Goal: Task Accomplishment & Management: Manage account settings

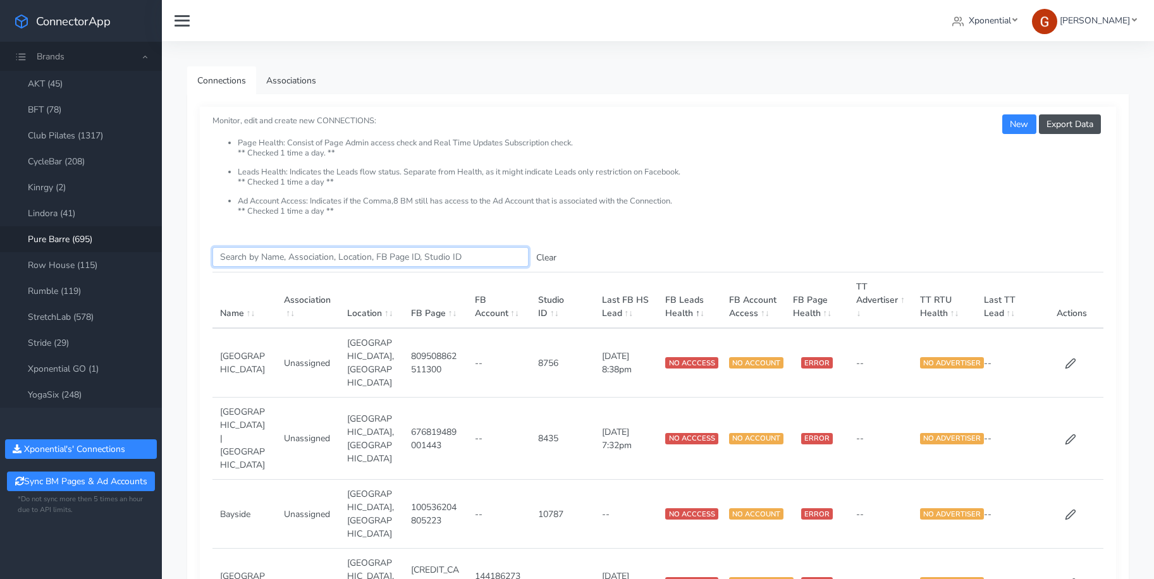
click at [323, 253] on input "Search this table" at bounding box center [370, 257] width 316 height 20
paste input "7218325937924931585"
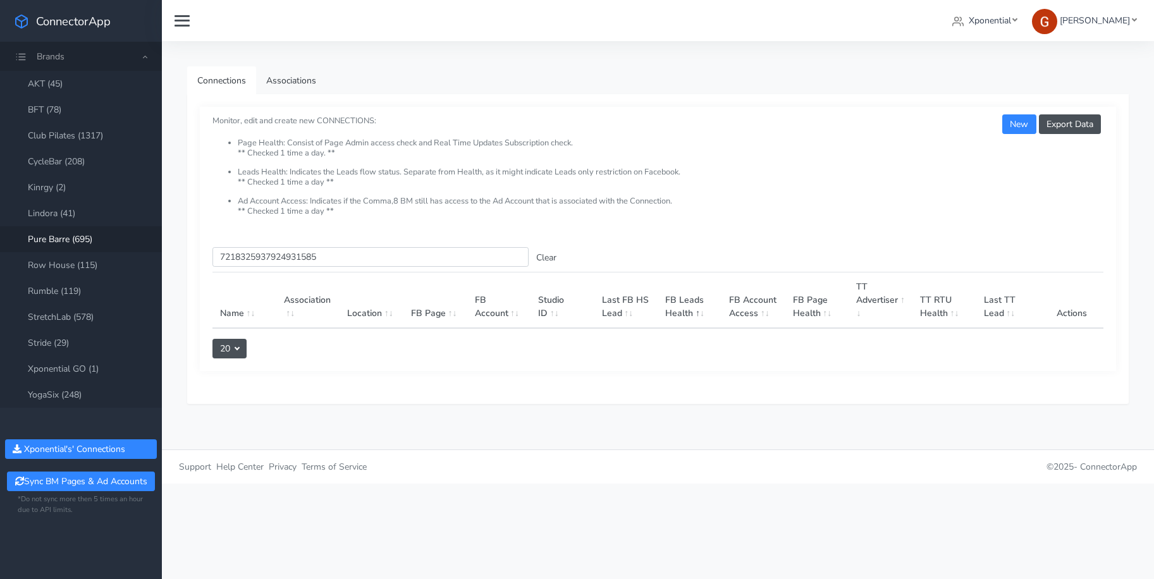
click at [84, 242] on link "Pure Barre (695)" at bounding box center [81, 239] width 162 height 26
click at [298, 261] on input "7218325937924931585" at bounding box center [370, 257] width 316 height 20
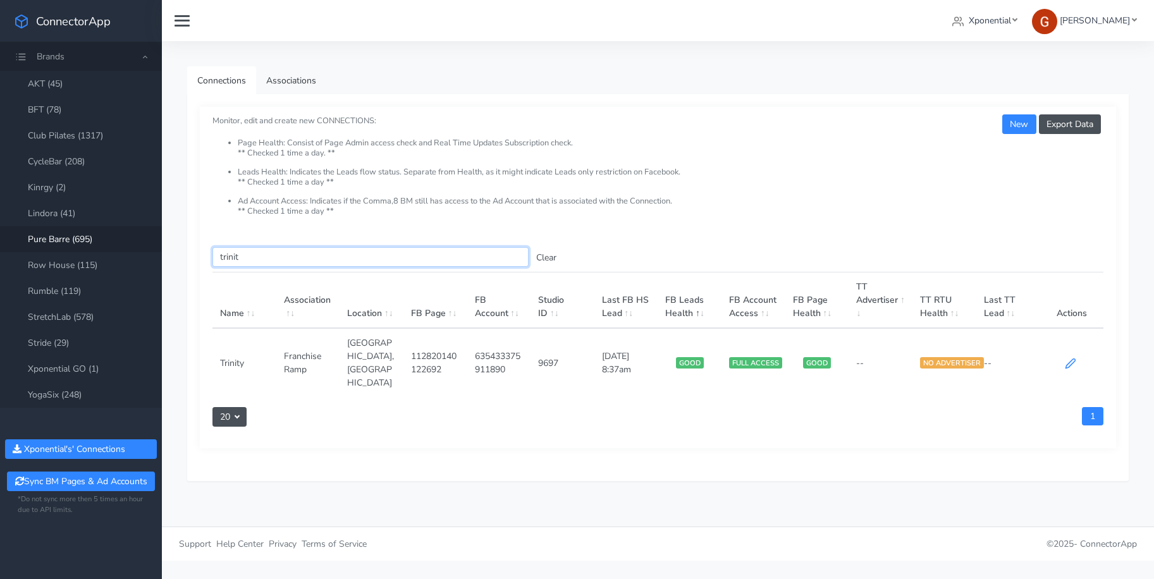
type input "trinit"
click at [1074, 358] on icon at bounding box center [1070, 363] width 11 height 11
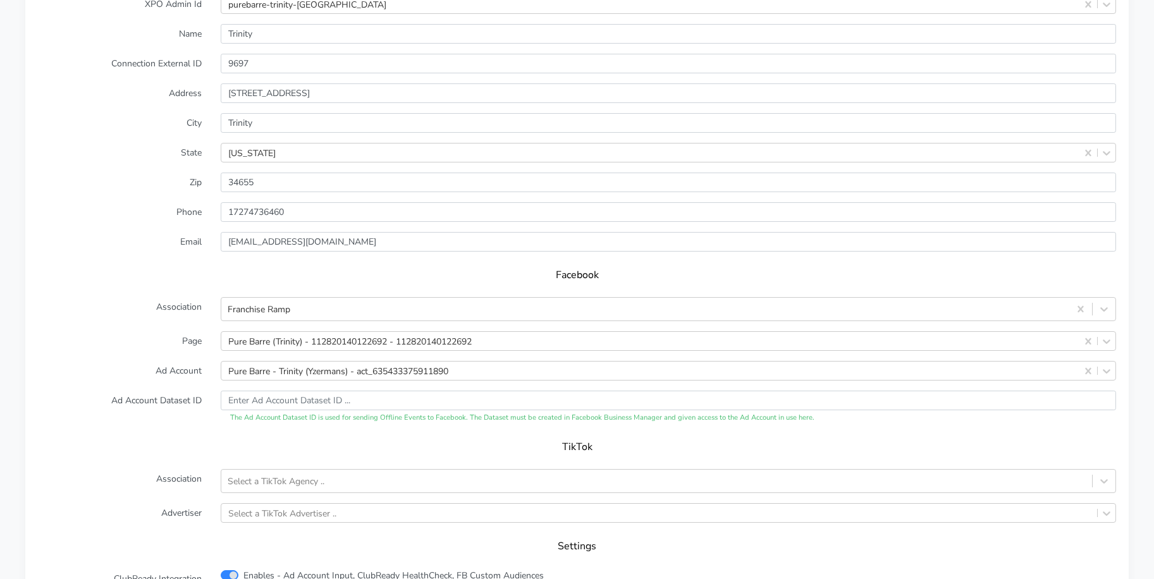
scroll to position [1120, 0]
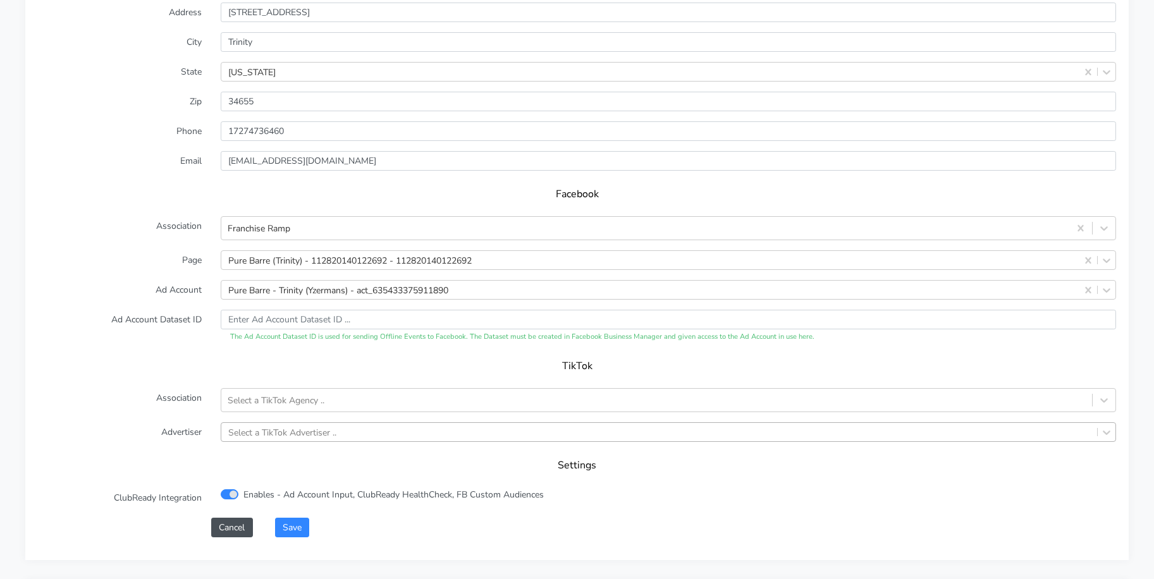
click at [278, 431] on div "Select a TikTok Advertiser .." at bounding box center [668, 432] width 895 height 20
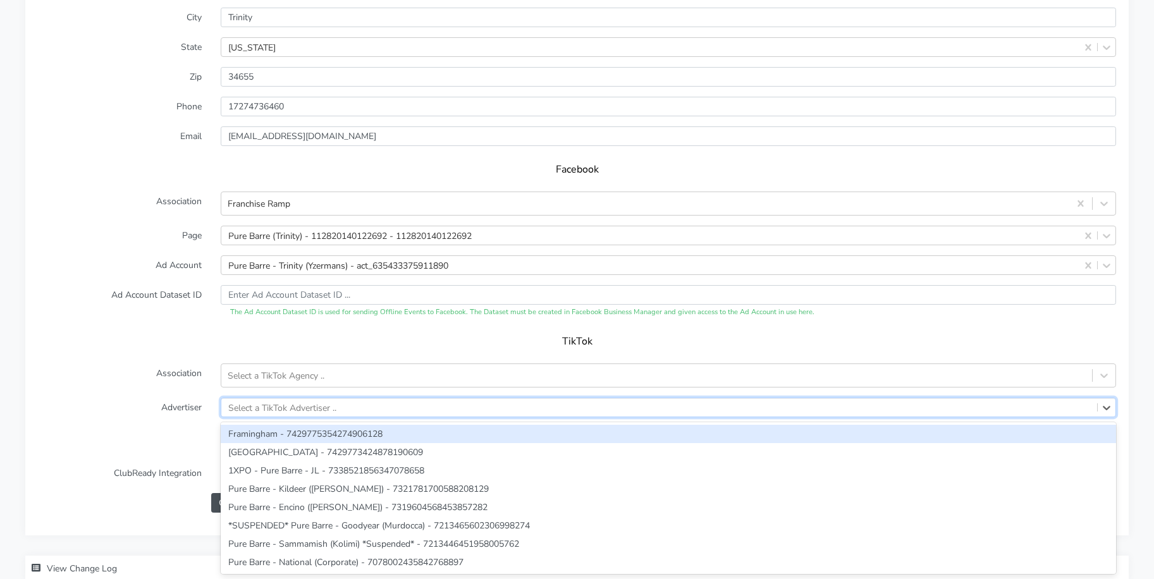
paste input "7218325937924931585"
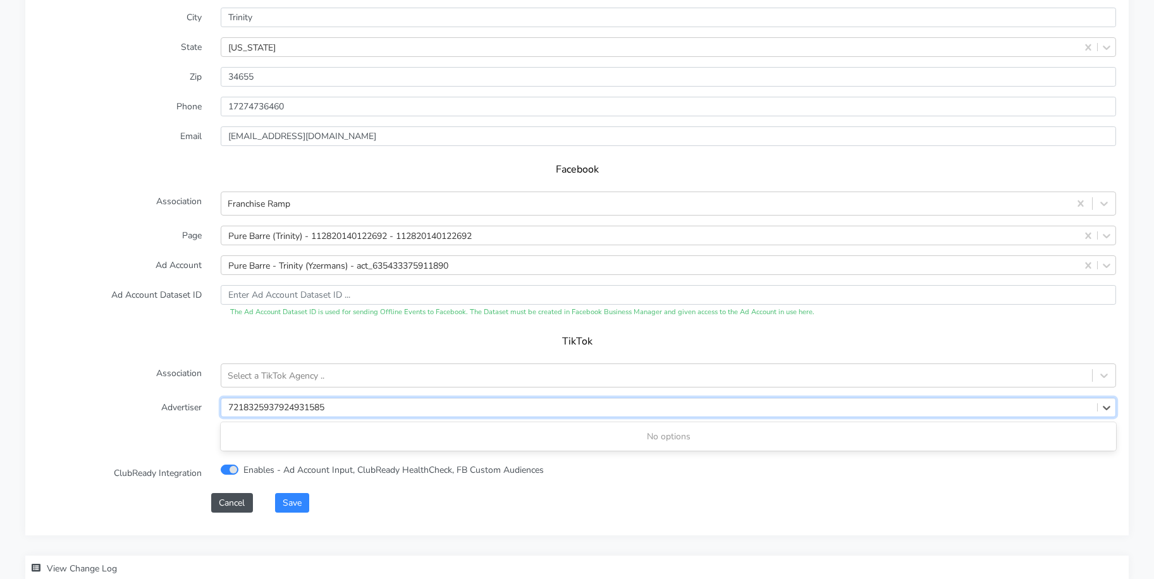
type input "7218325937924931585"
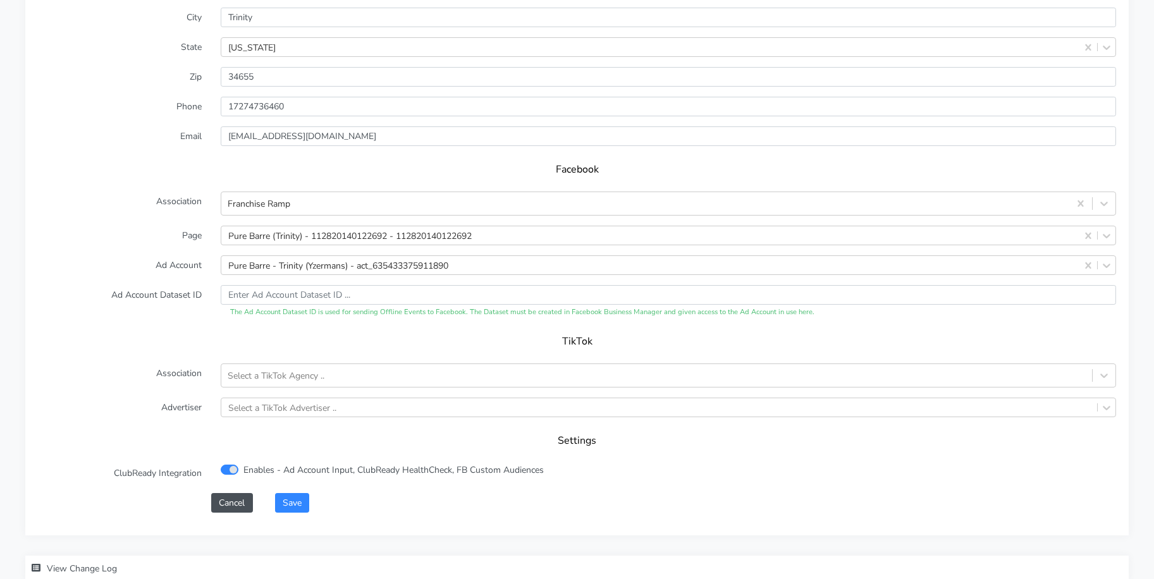
click at [165, 403] on label "Advertiser" at bounding box center [119, 408] width 183 height 20
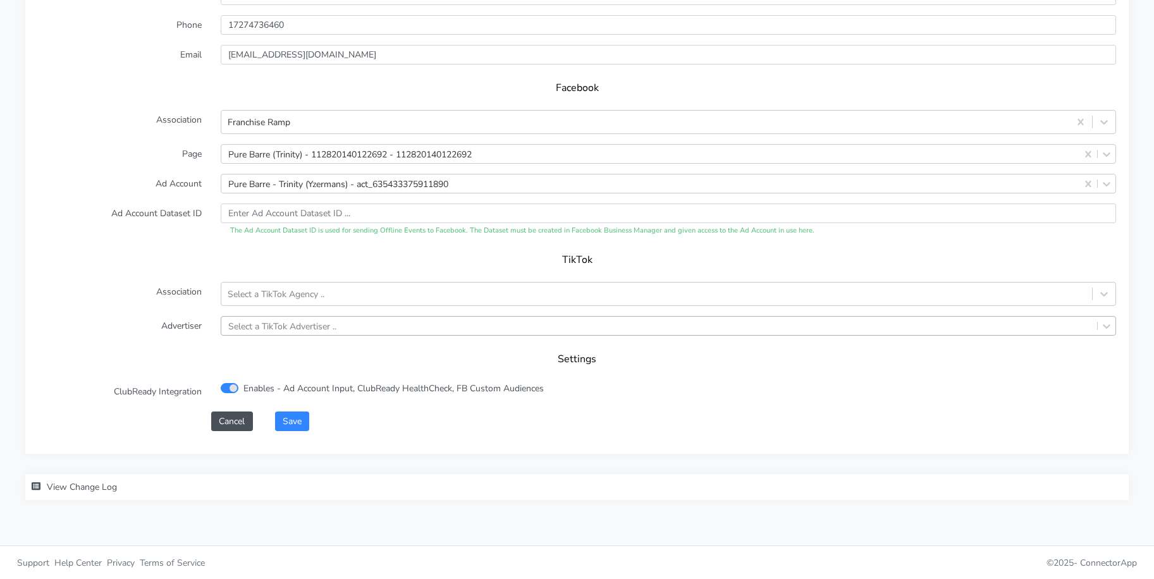
scroll to position [1227, 0]
click at [265, 313] on form "XPO Admin Id purebarre-trinity-fl Name Trinity Connection External ID 9697 Addr…" at bounding box center [577, 118] width 1078 height 623
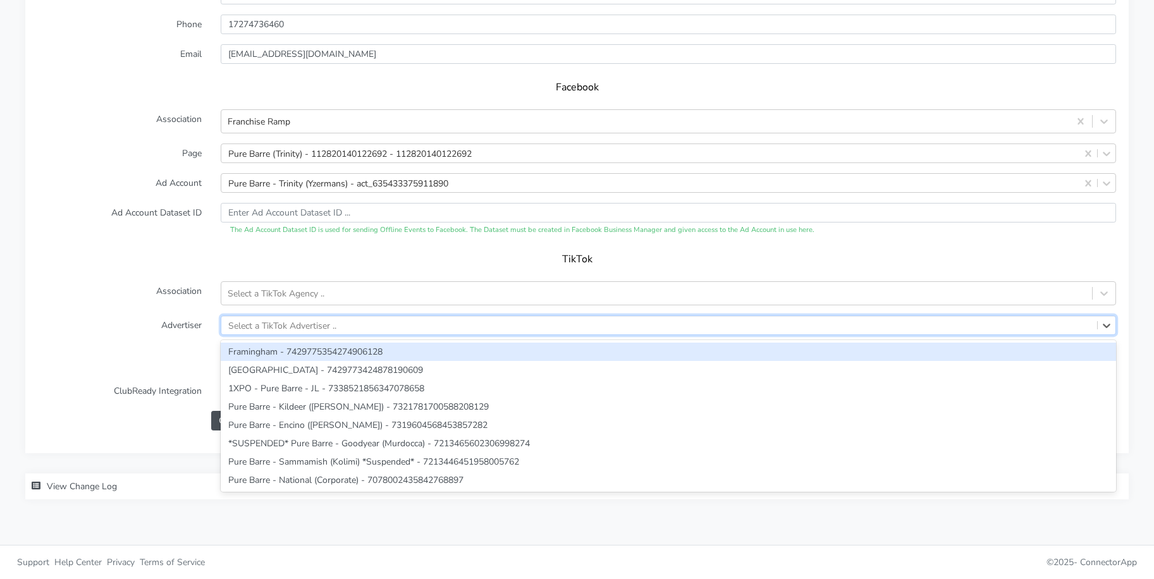
click at [267, 320] on div "Select a TikTok Advertiser .." at bounding box center [282, 325] width 108 height 13
click at [151, 248] on div "TikTok" at bounding box center [577, 263] width 1078 height 35
click at [257, 324] on div "Select a TikTok Advertiser .." at bounding box center [282, 325] width 108 height 13
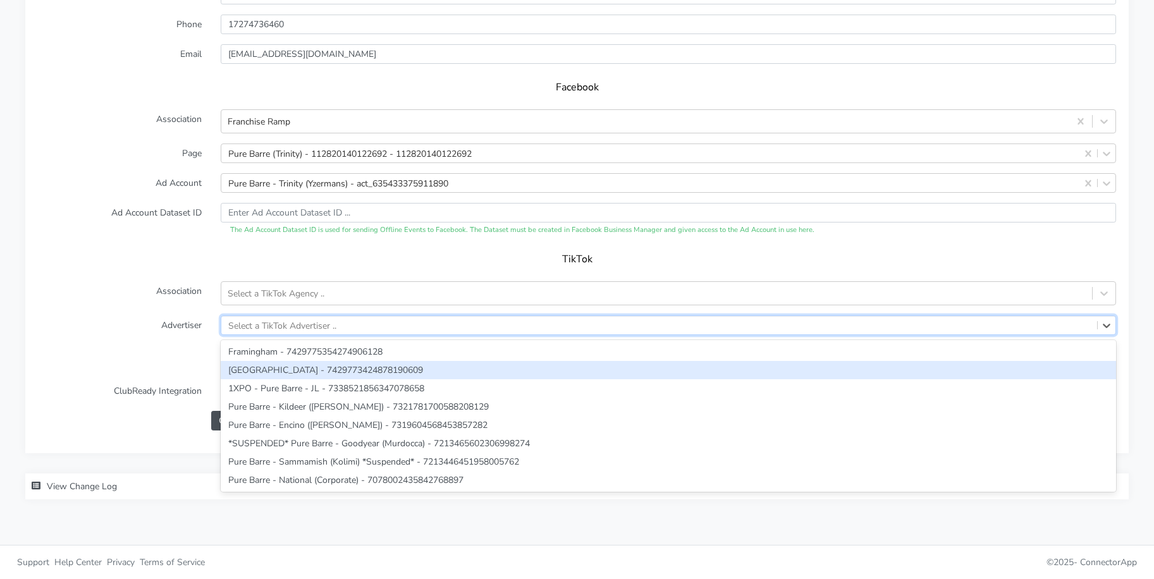
click at [149, 324] on label "Advertiser" at bounding box center [119, 326] width 183 height 20
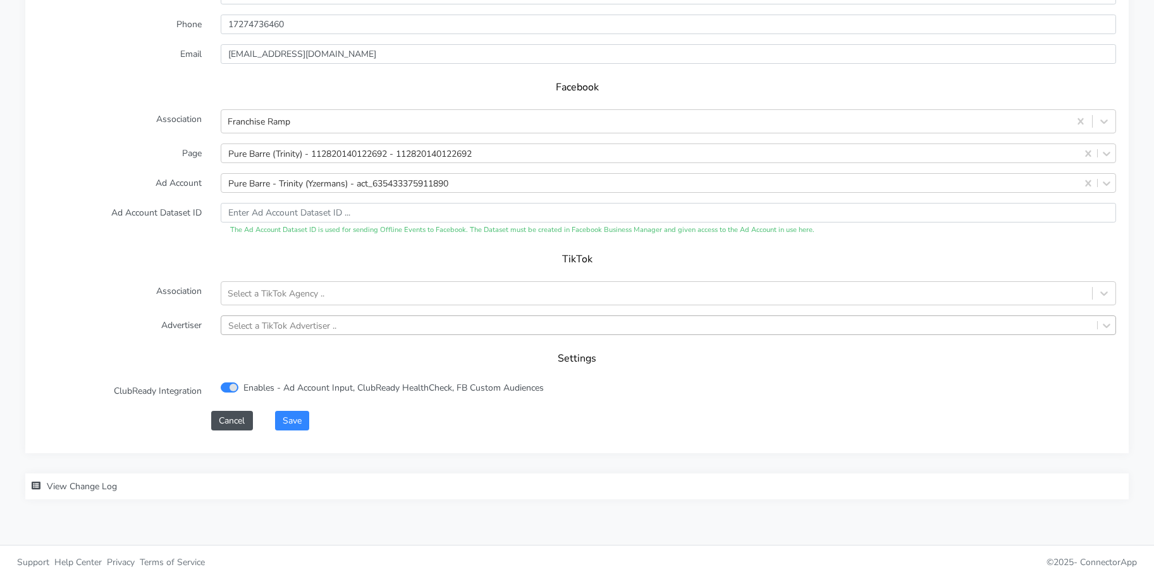
click at [273, 327] on div "Select a TikTok Advertiser .." at bounding box center [282, 325] width 108 height 13
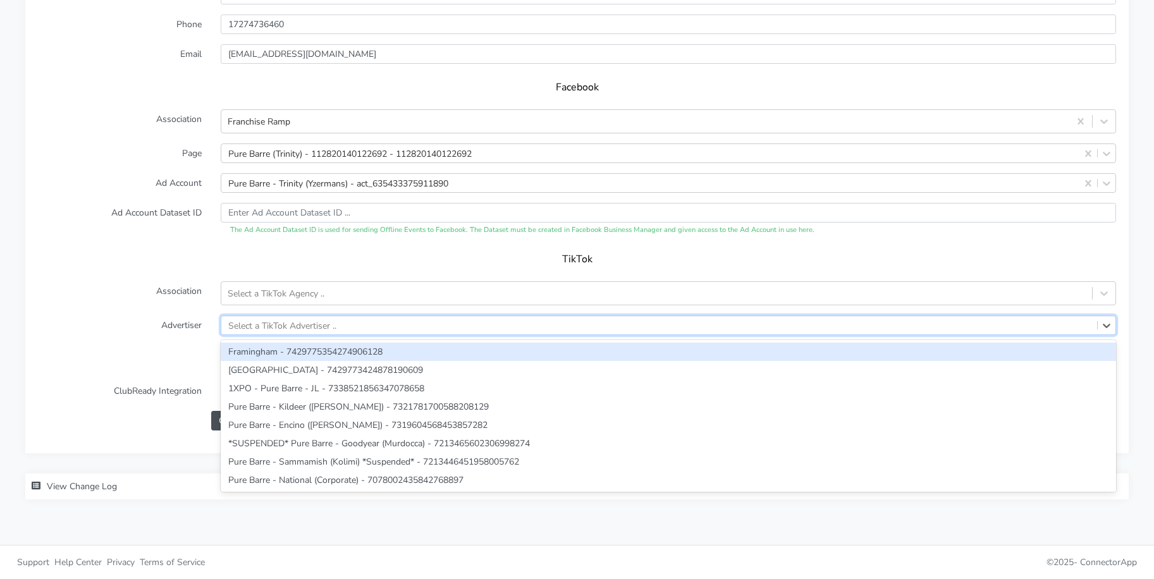
paste input "7218325937924931585"
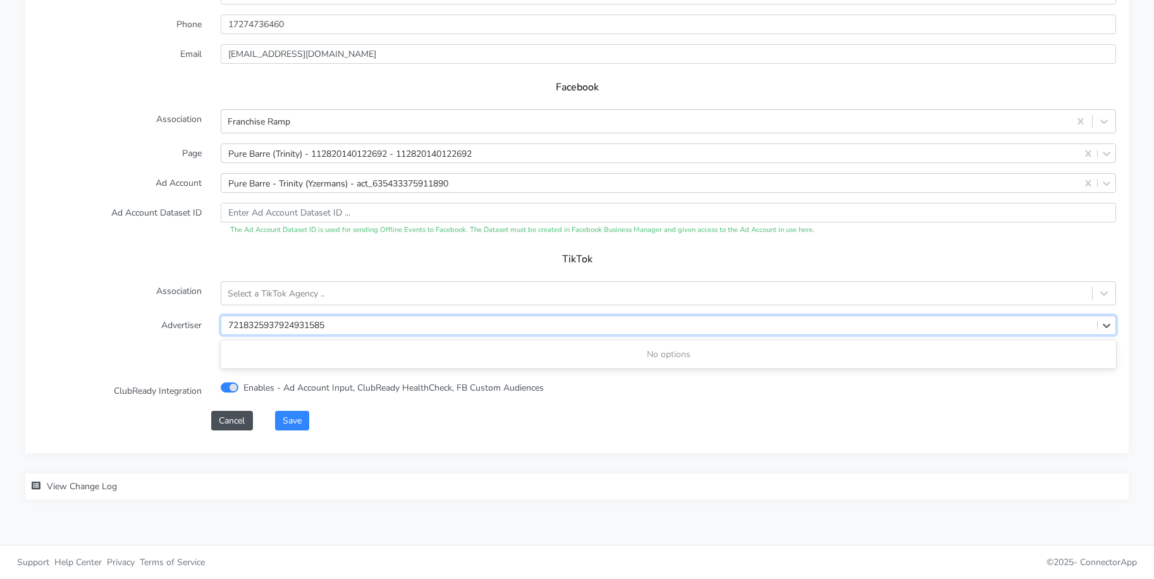
type input "7218325937924931585"
click at [270, 279] on div "TikTok" at bounding box center [577, 263] width 1078 height 35
click at [274, 296] on div "Select a TikTok Agency .." at bounding box center [276, 293] width 97 height 13
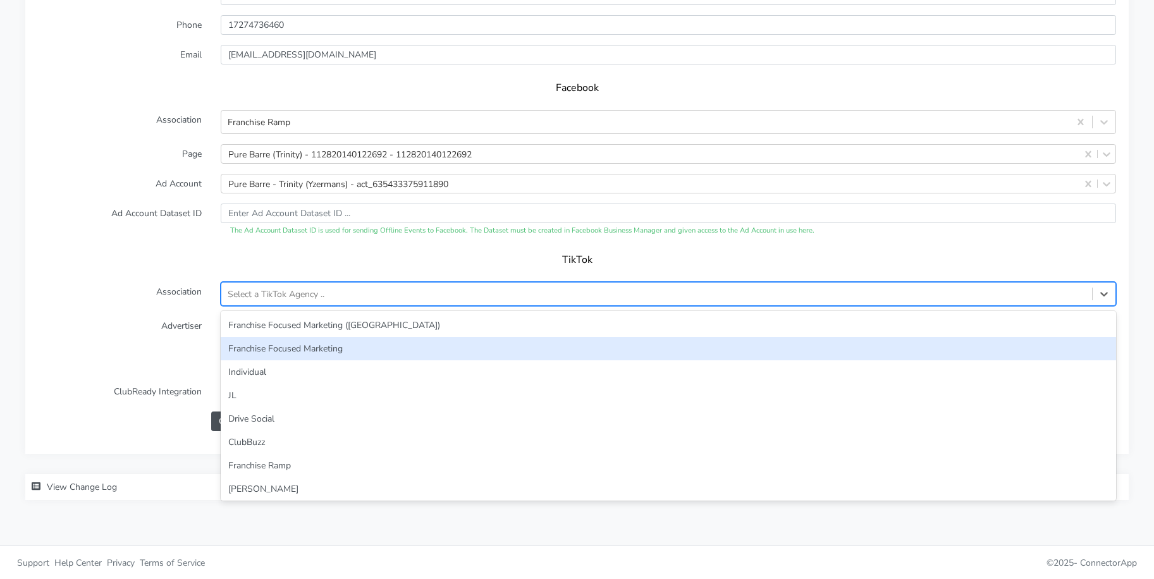
scroll to position [964, 0]
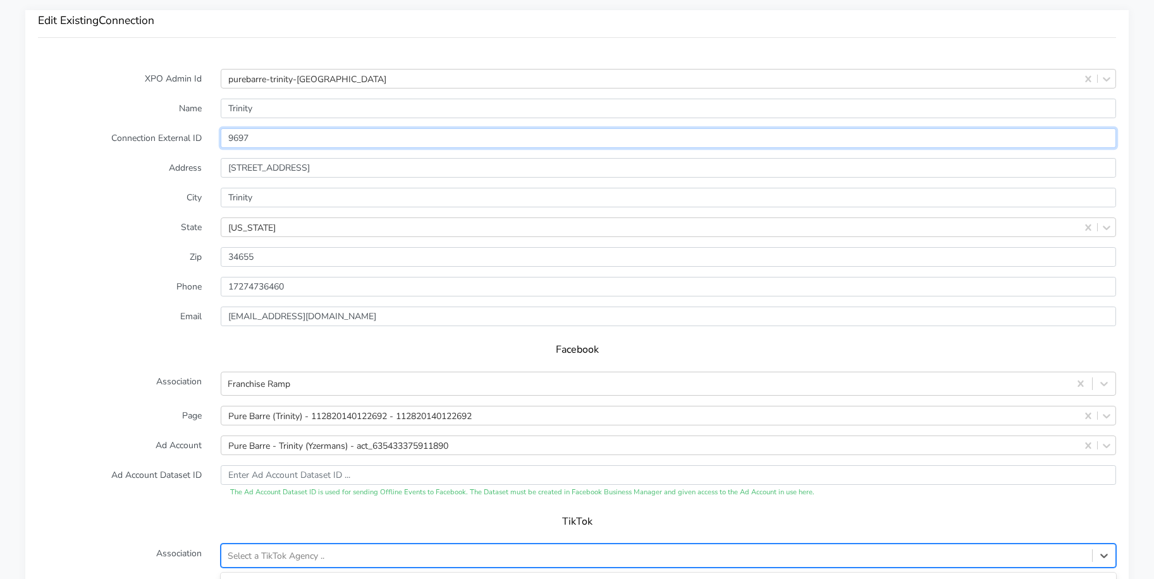
click at [236, 138] on input "9697" at bounding box center [668, 138] width 895 height 20
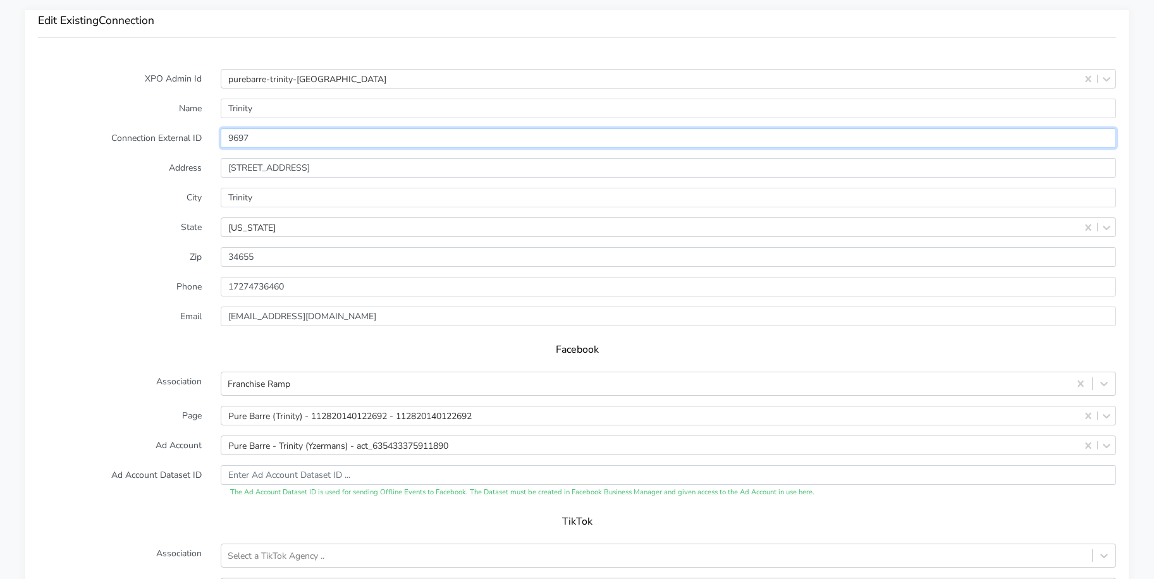
click at [236, 137] on input "9697" at bounding box center [668, 138] width 895 height 20
click at [238, 137] on input "9697" at bounding box center [668, 138] width 895 height 20
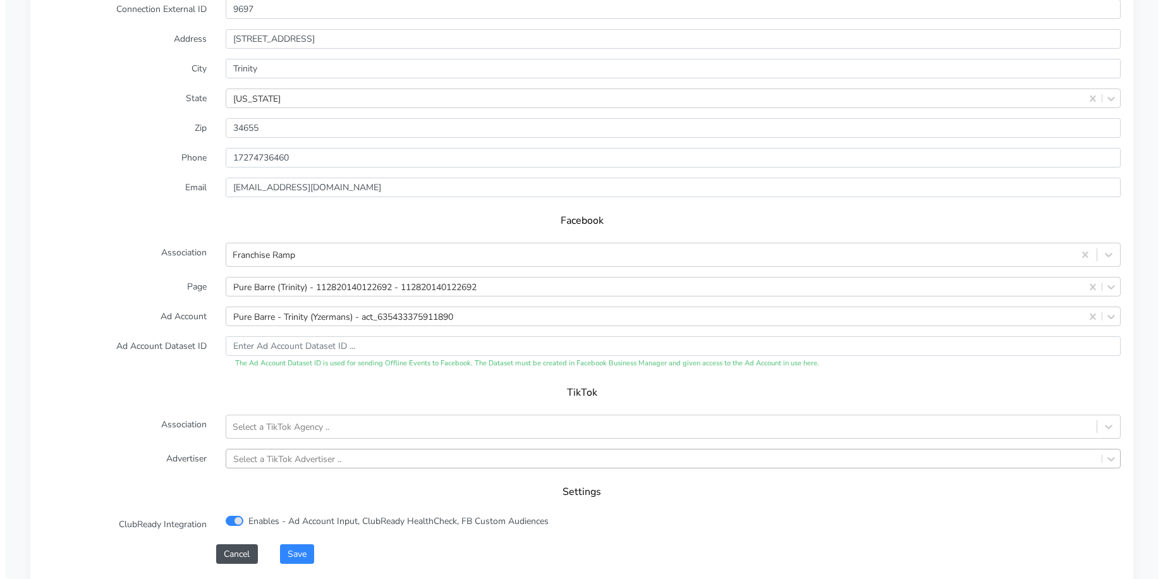
scroll to position [1227, 0]
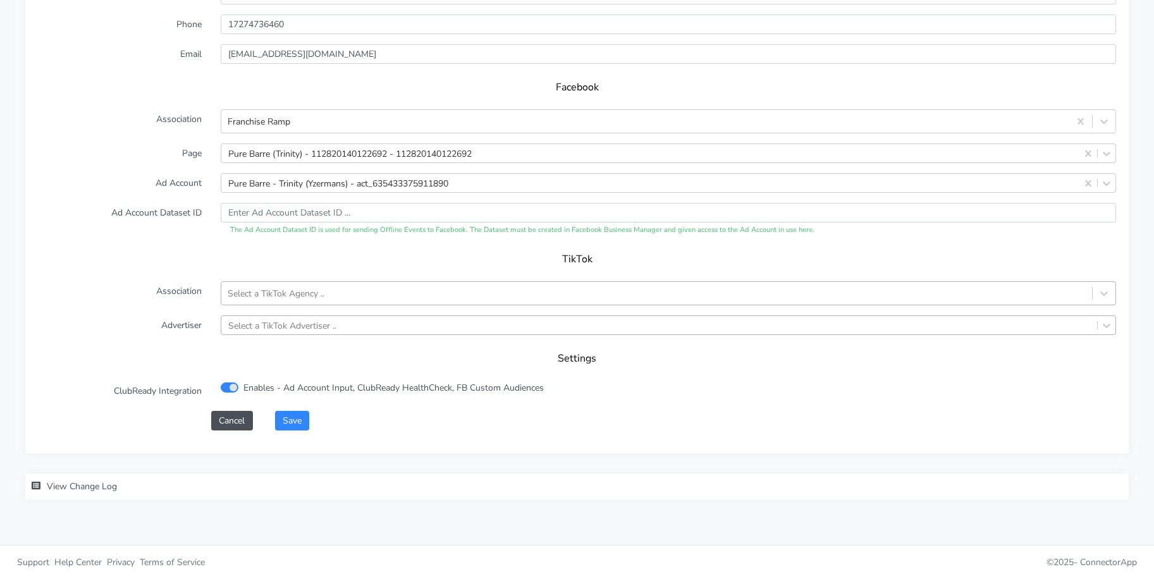
click at [272, 294] on div "Select a TikTok Agency .." at bounding box center [276, 293] width 97 height 13
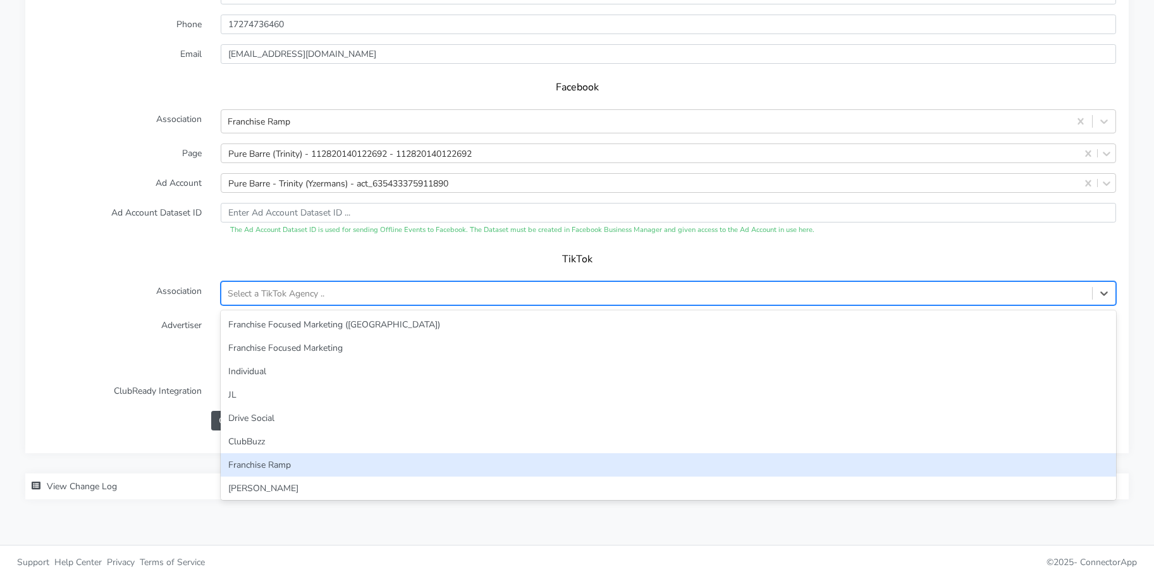
click at [279, 467] on div "Franchise Ramp" at bounding box center [668, 464] width 895 height 23
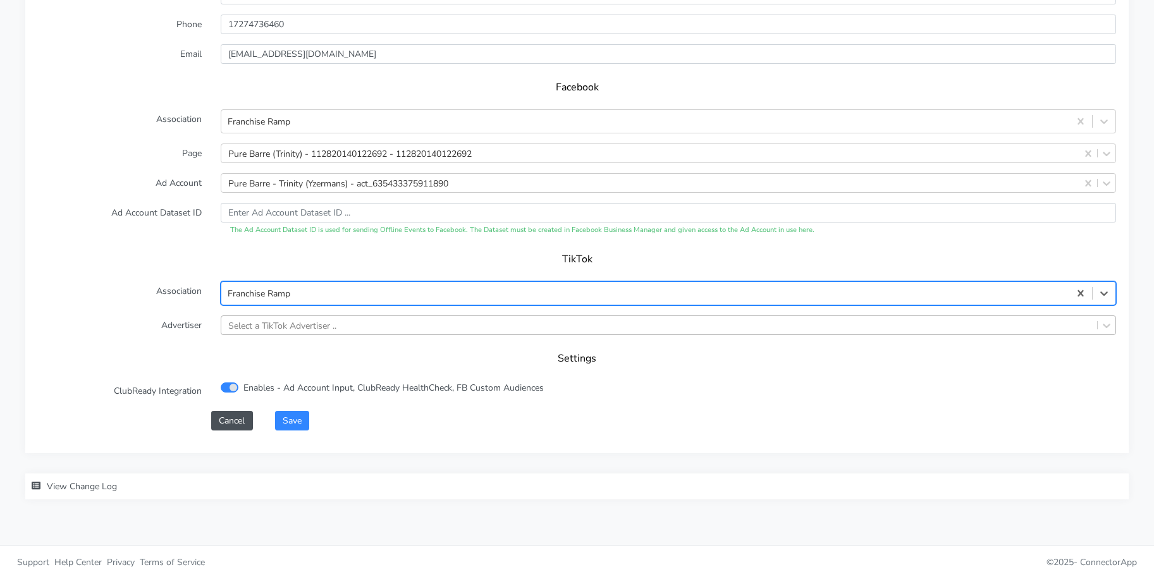
click at [260, 328] on div "Select a TikTok Advertiser .." at bounding box center [282, 325] width 108 height 13
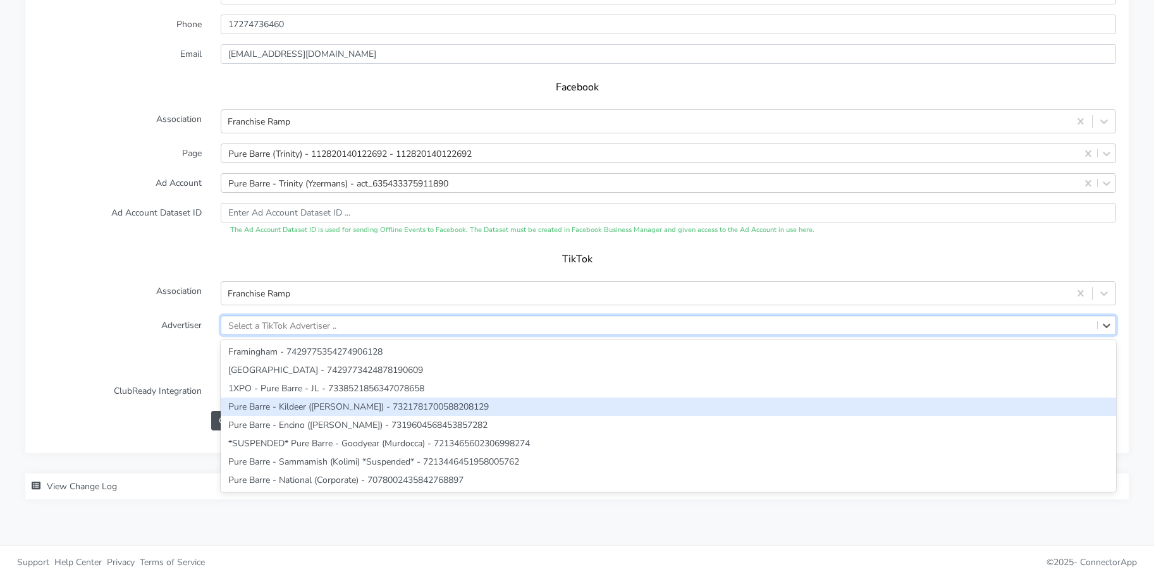
click at [145, 369] on div "Settings" at bounding box center [577, 362] width 1078 height 35
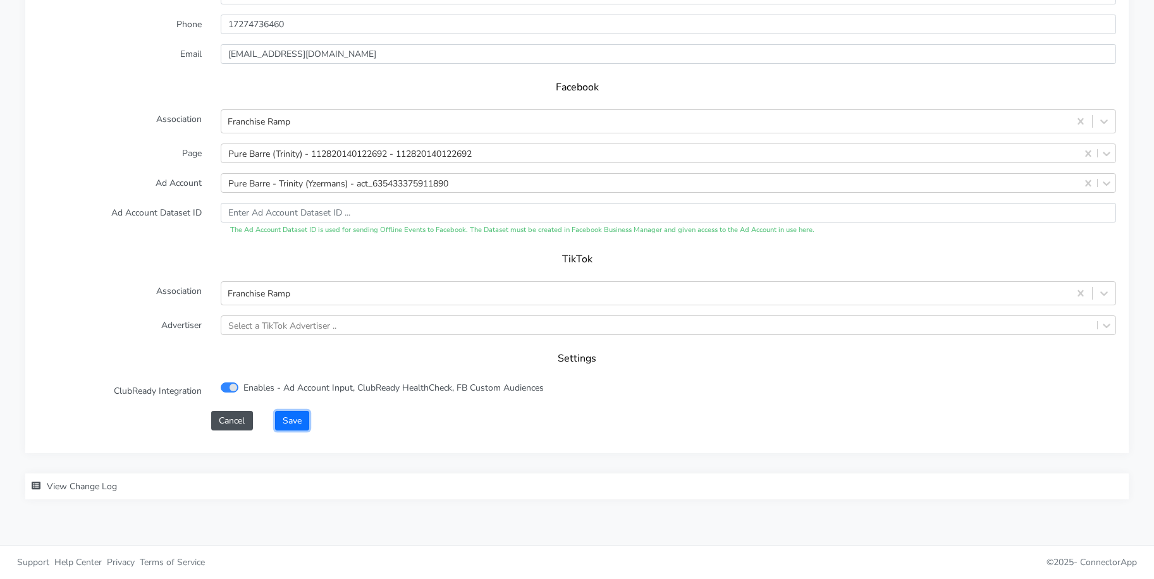
click at [288, 423] on button "Save" at bounding box center [292, 421] width 34 height 20
click at [309, 419] on button "Save" at bounding box center [292, 421] width 34 height 20
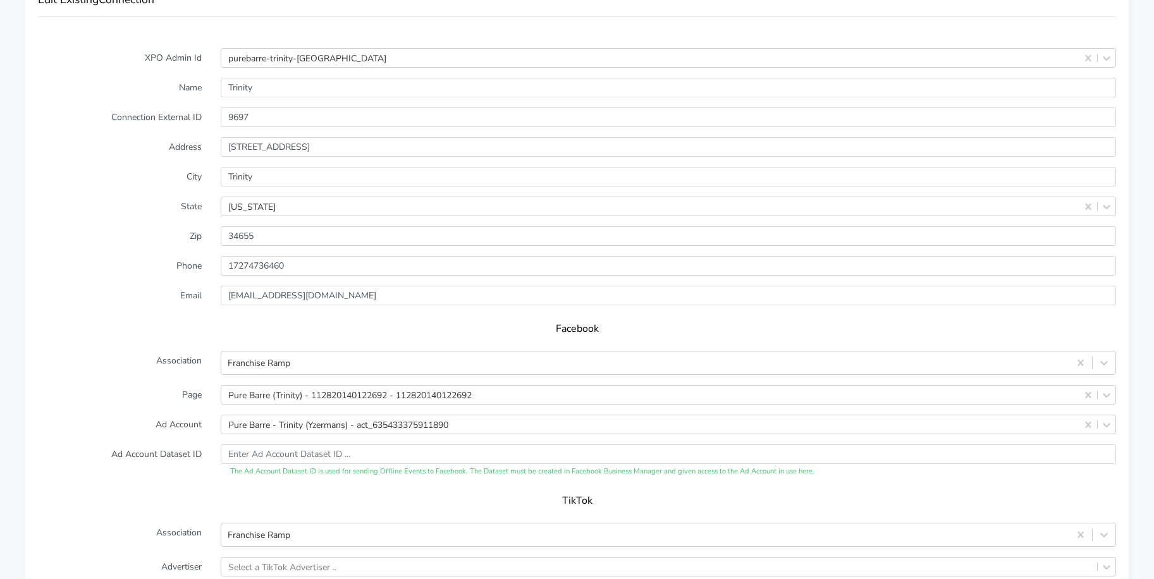
scroll to position [1210, 0]
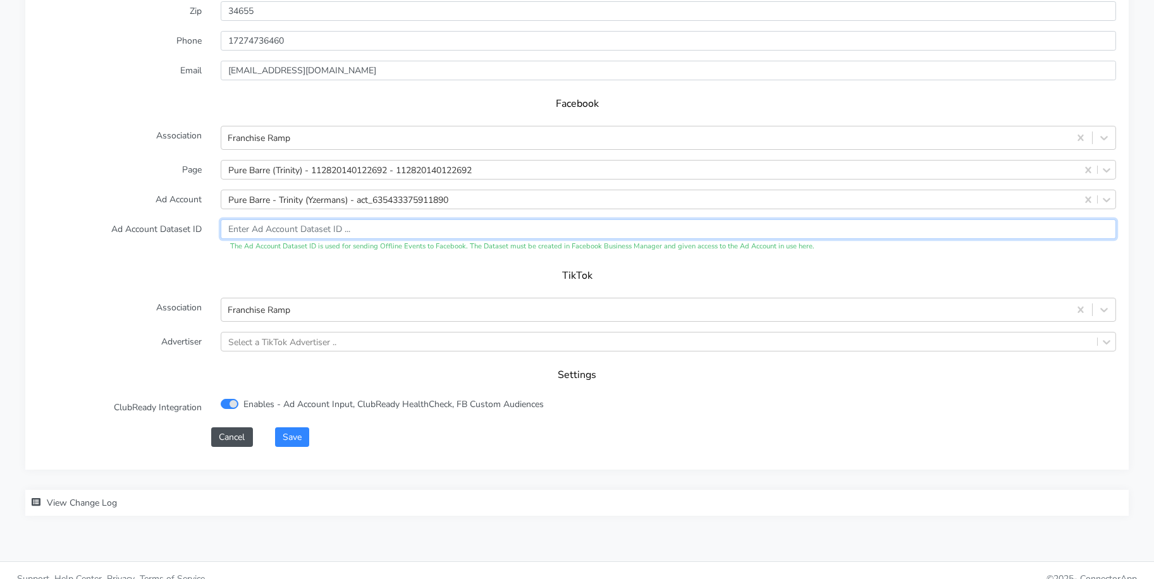
click at [293, 229] on input "text" at bounding box center [668, 229] width 895 height 20
click at [280, 349] on div "Select a TikTok Advertiser .." at bounding box center [659, 342] width 876 height 18
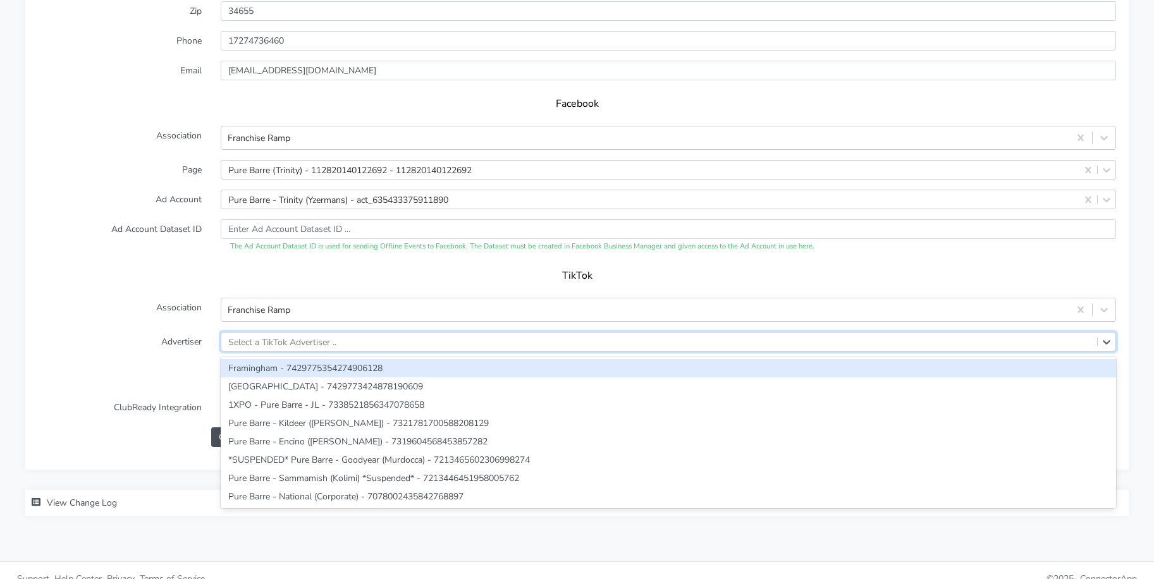
paste input "7218325937924931585"
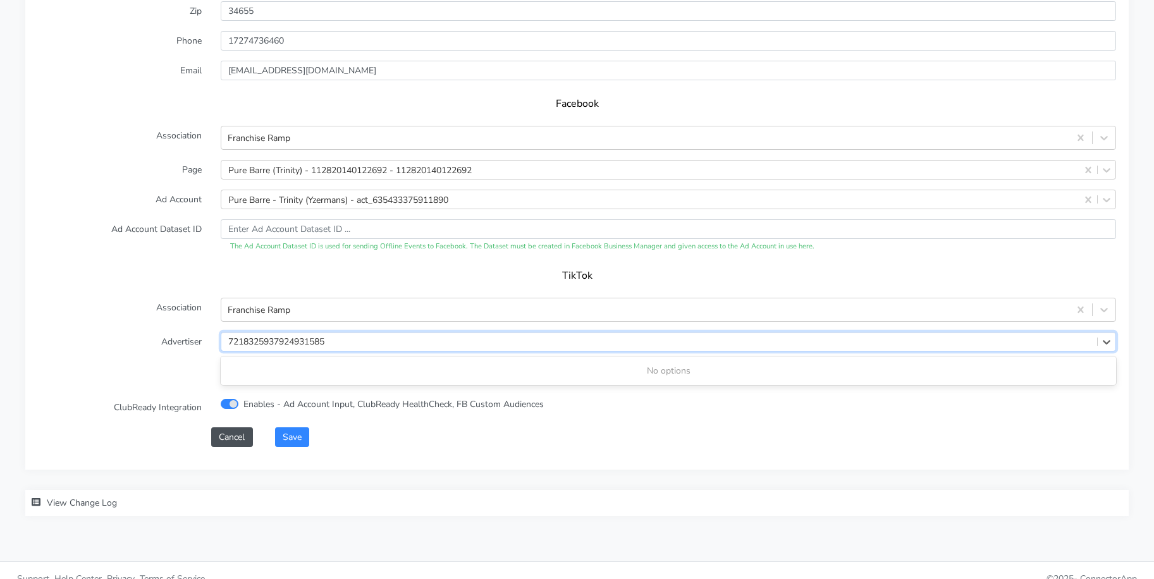
type input "7218325937924931585"
click at [114, 325] on form "XPO Admin Id purebarre-trinity-fl Name Trinity Connection External ID 9697 Addr…" at bounding box center [577, 134] width 1078 height 623
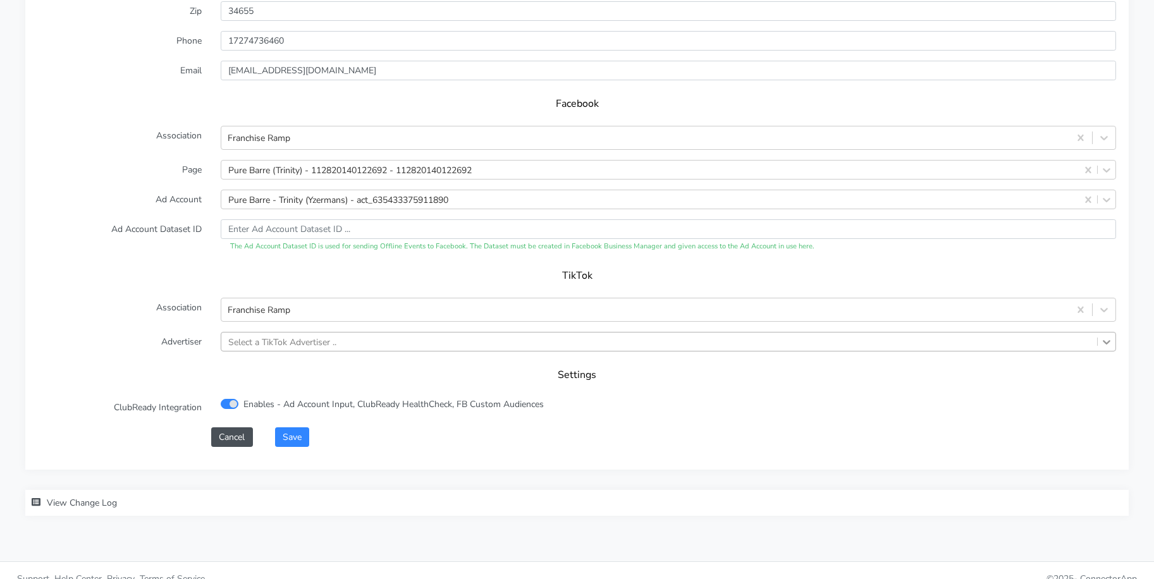
click at [1106, 340] on icon at bounding box center [1106, 342] width 13 height 13
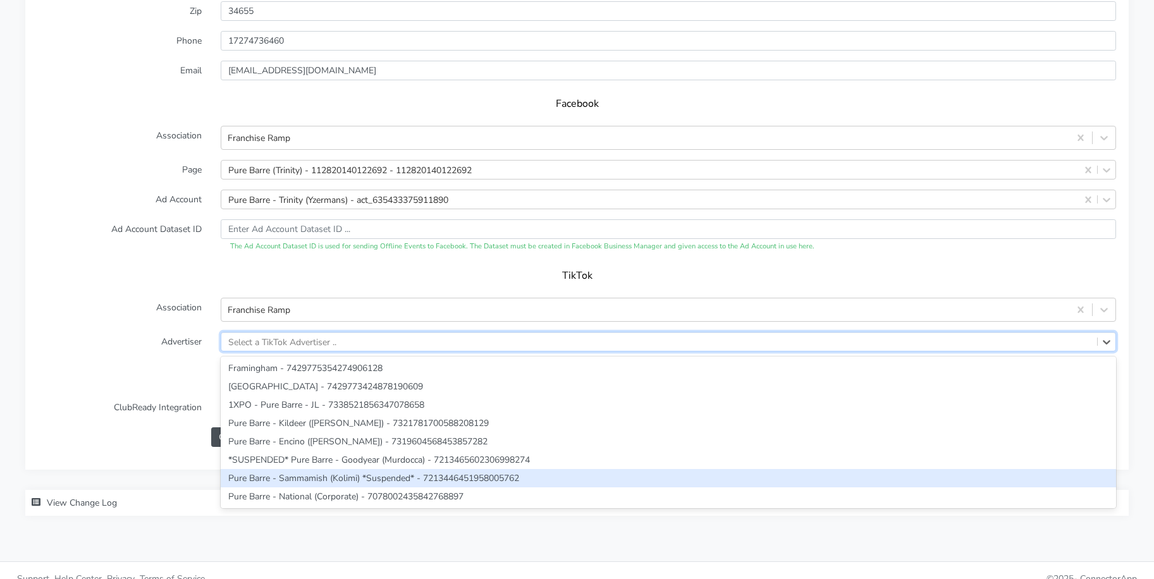
click at [125, 372] on h5 "Settings" at bounding box center [577, 375] width 1053 height 12
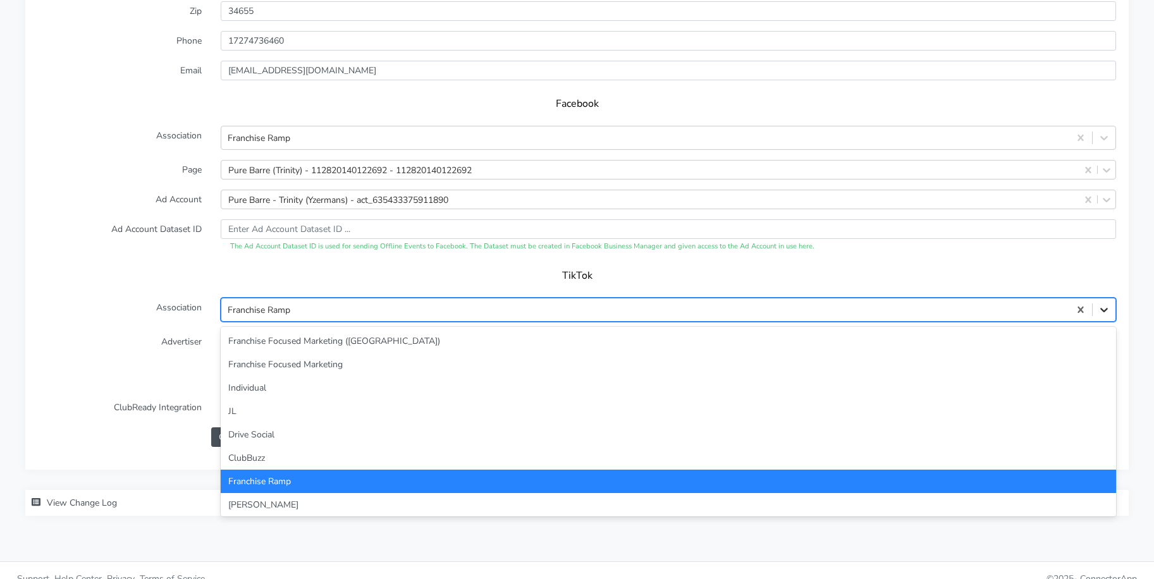
click at [1103, 310] on icon at bounding box center [1104, 311] width 8 height 4
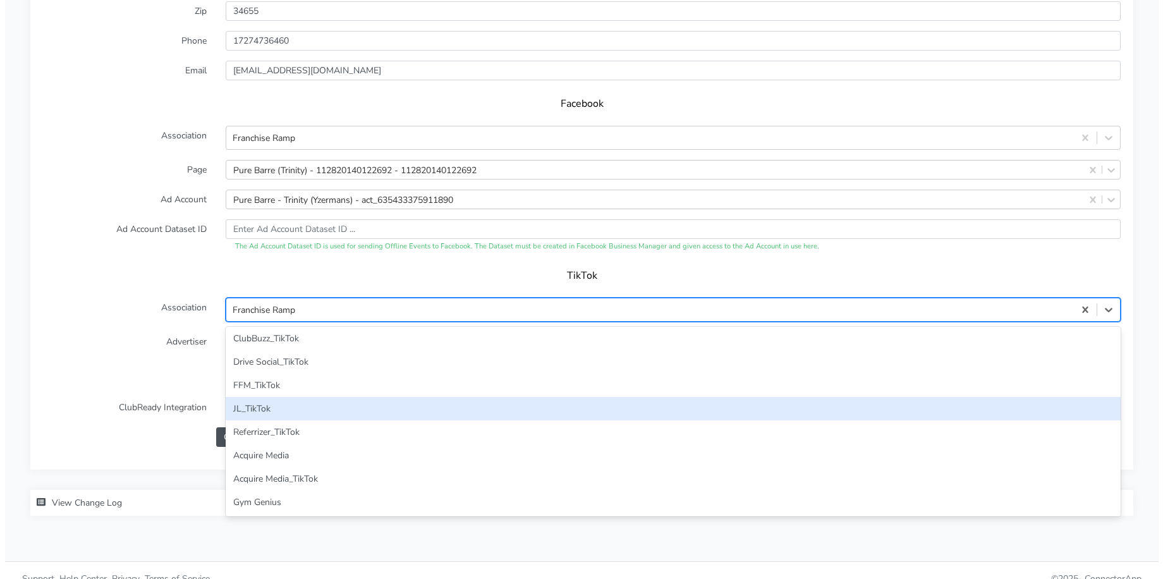
scroll to position [0, 0]
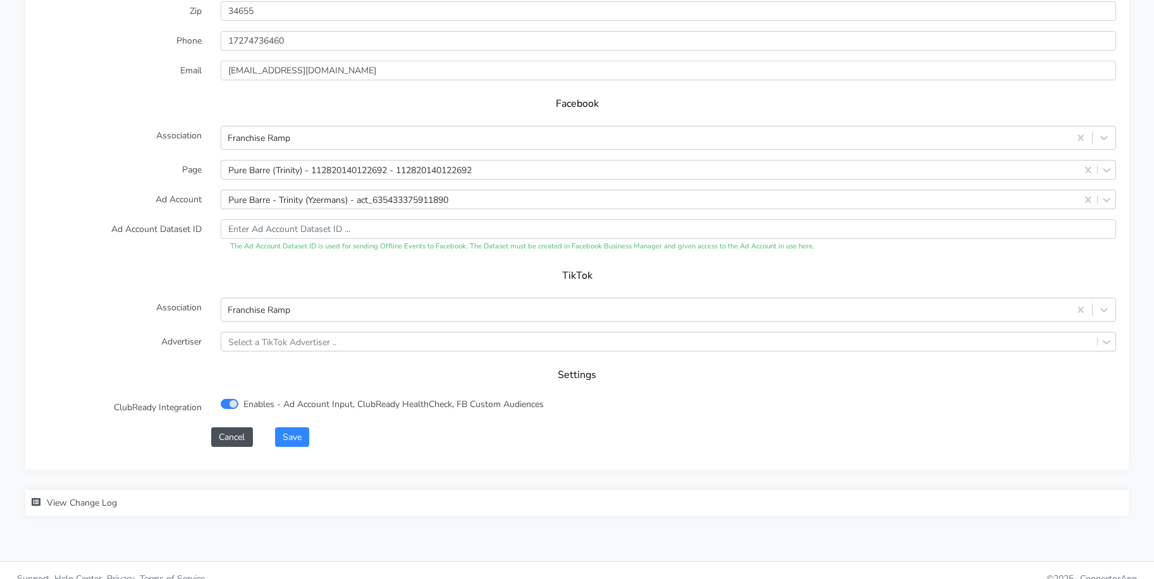
click at [116, 305] on label "Association" at bounding box center [119, 310] width 183 height 24
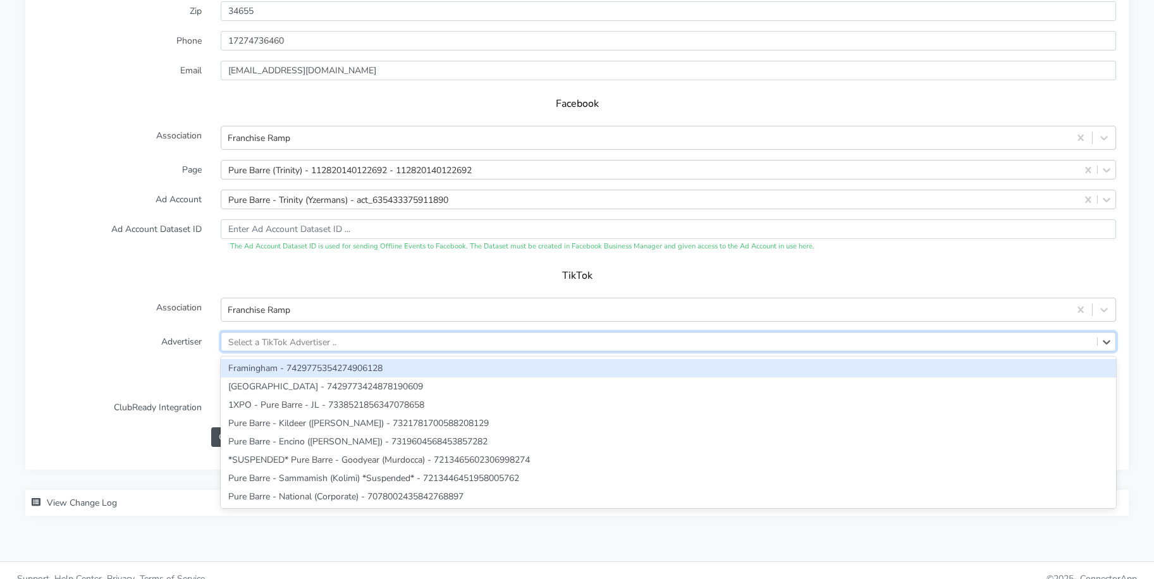
click at [281, 332] on div "Select a TikTok Advertiser .." at bounding box center [668, 342] width 895 height 20
paste input "7218325937924931585"
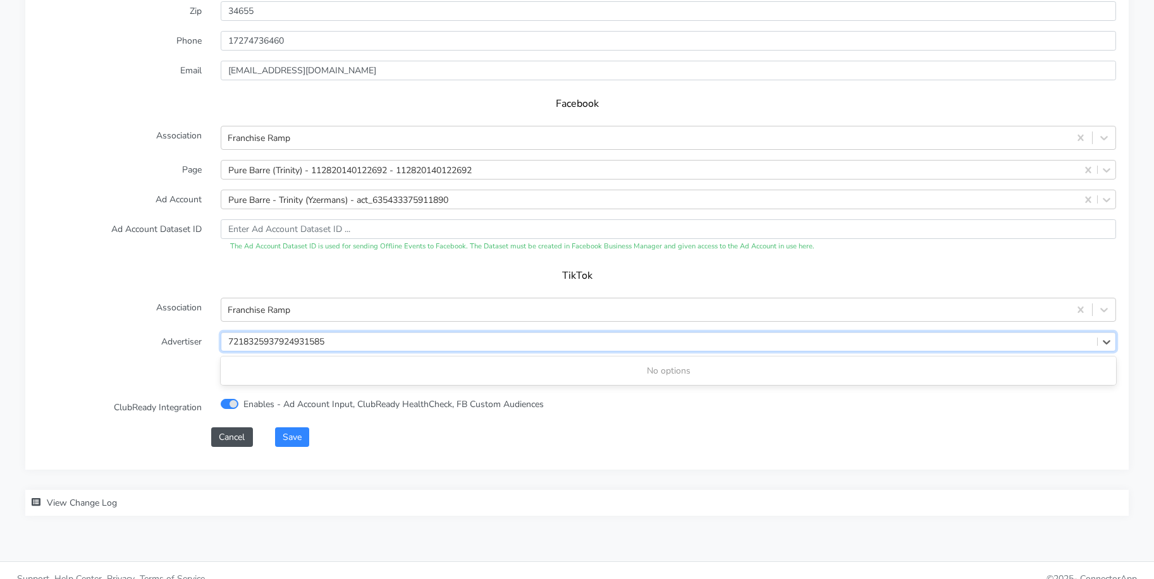
type input "7218325937924931585"
click at [150, 338] on label "Advertiser" at bounding box center [119, 342] width 183 height 20
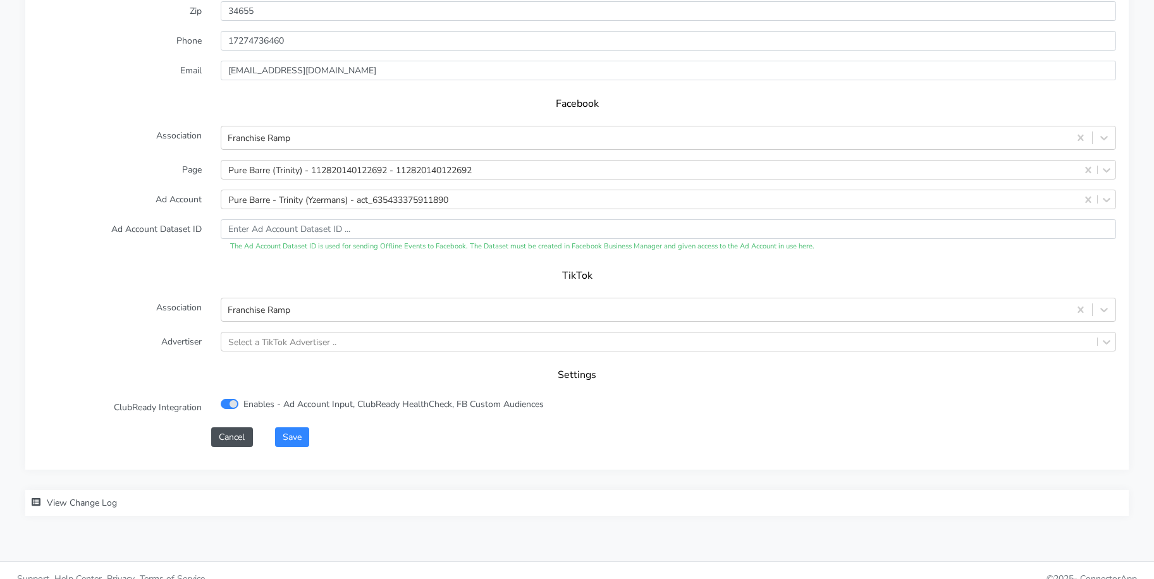
click at [300, 447] on div "XPO Admin Id purebarre-trinity-fl Name Trinity Connection External ID 9697 Addr…" at bounding box center [576, 139] width 1103 height 659
click at [302, 439] on button "Save" at bounding box center [292, 437] width 34 height 20
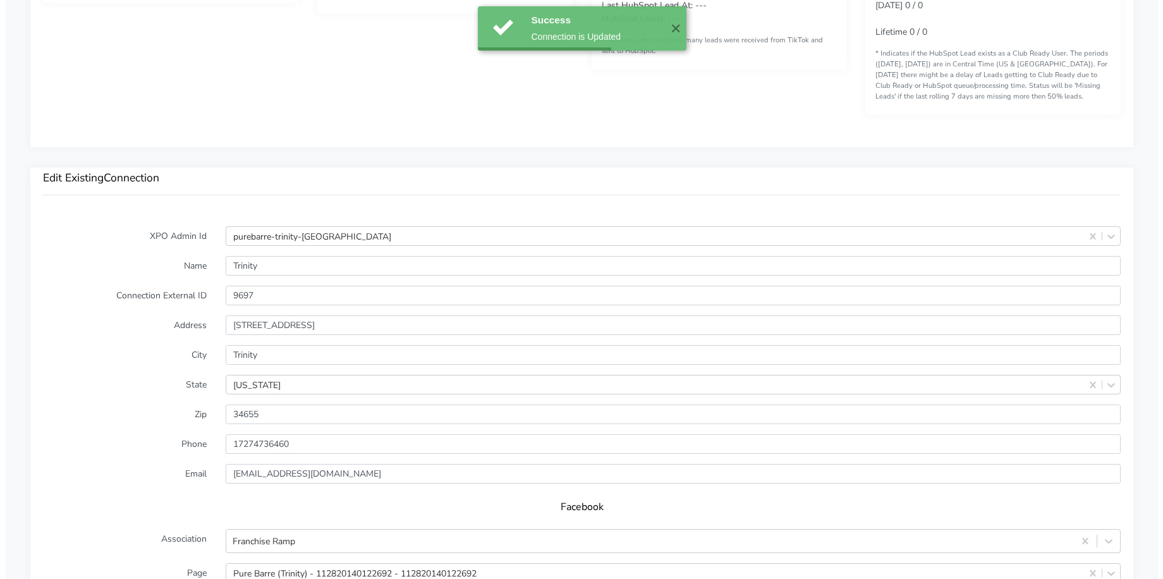
scroll to position [1227, 0]
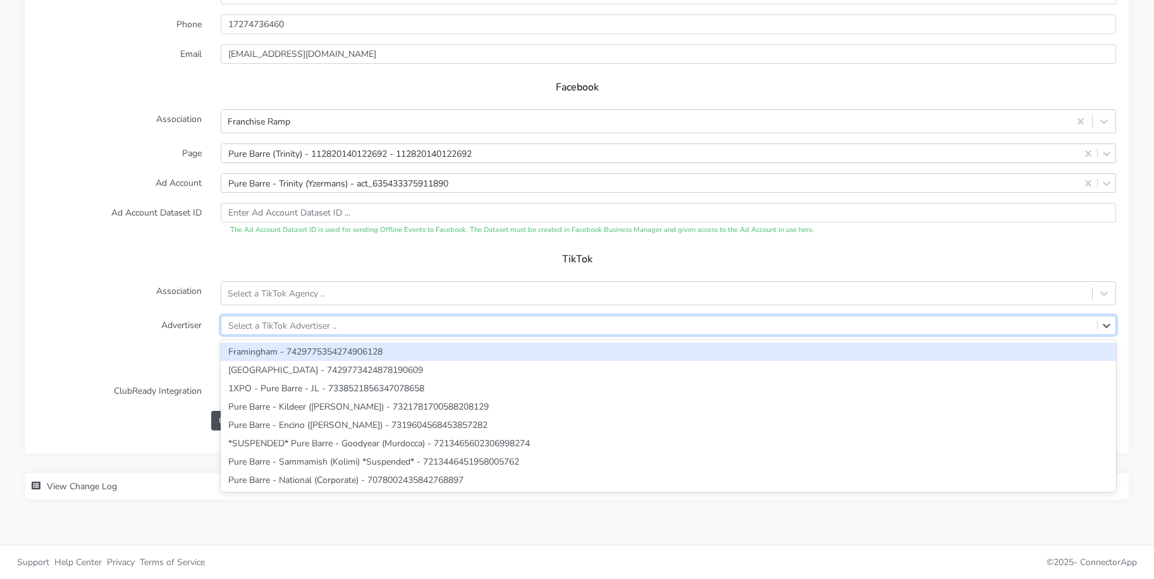
click at [285, 319] on div "Select a TikTok Advertiser .." at bounding box center [282, 325] width 108 height 13
paste input "Pure Barre - Trinity (Yzermans)"
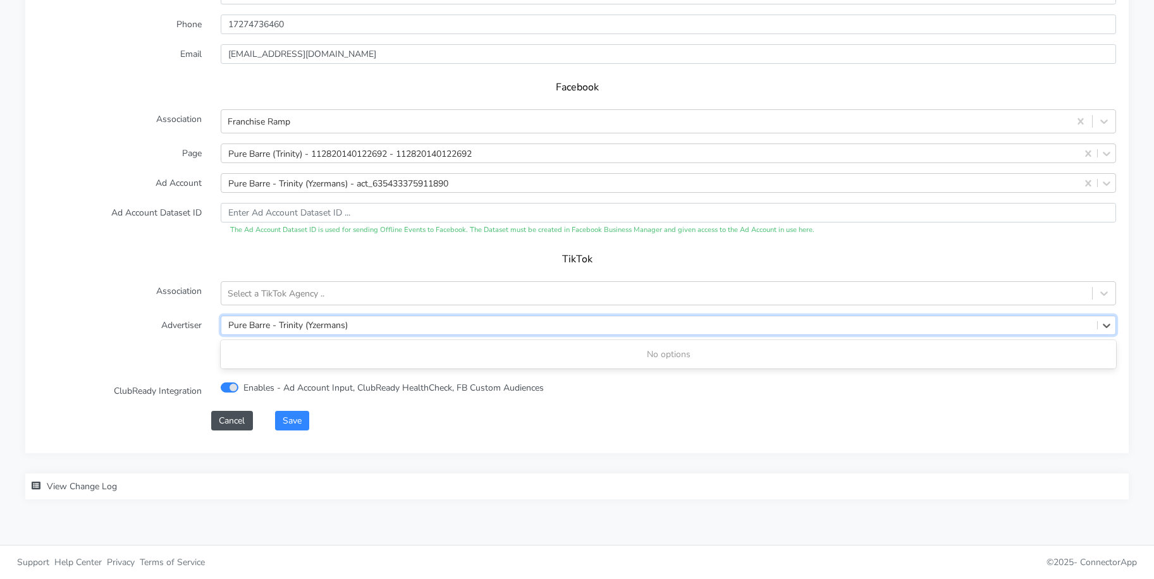
type input "Pure Barre - Trinity (Yzermans)"
drag, startPoint x: 186, startPoint y: 328, endPoint x: 235, endPoint y: 309, distance: 52.6
click at [186, 328] on label "Advertiser" at bounding box center [119, 326] width 183 height 20
click at [297, 287] on div "Select a TikTok Agency .." at bounding box center [276, 293] width 97 height 13
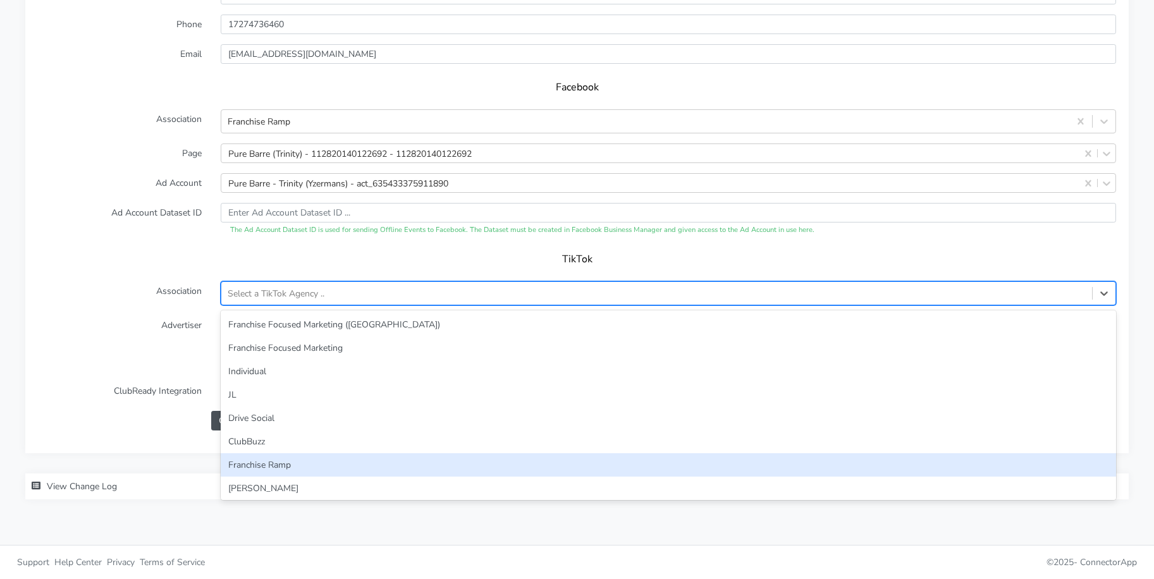
click at [278, 469] on div "Franchise Ramp" at bounding box center [668, 464] width 895 height 23
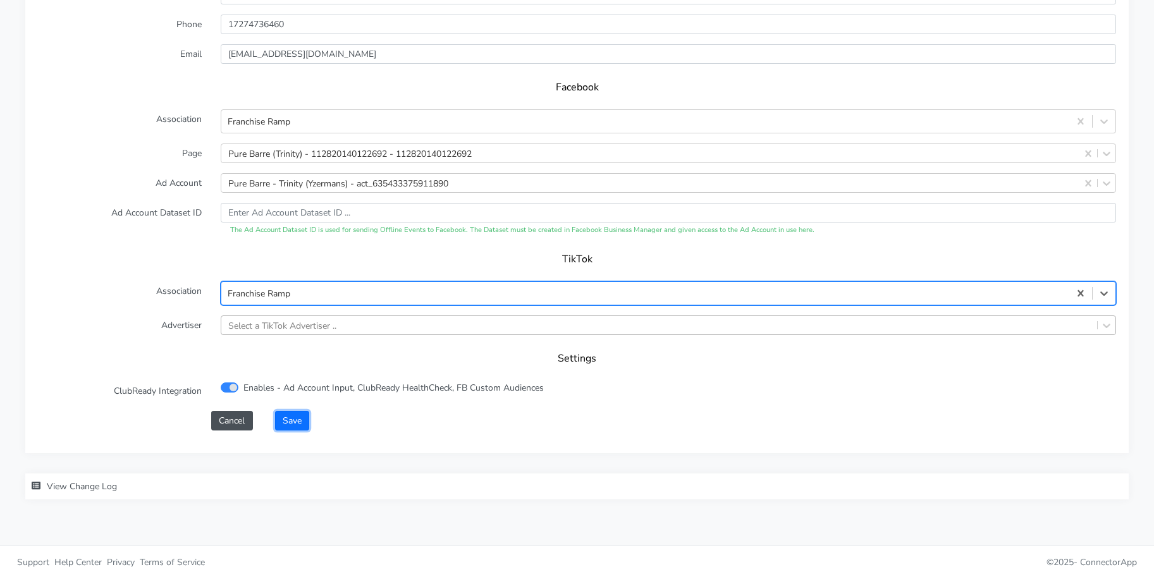
click at [289, 422] on button "Save" at bounding box center [292, 421] width 34 height 20
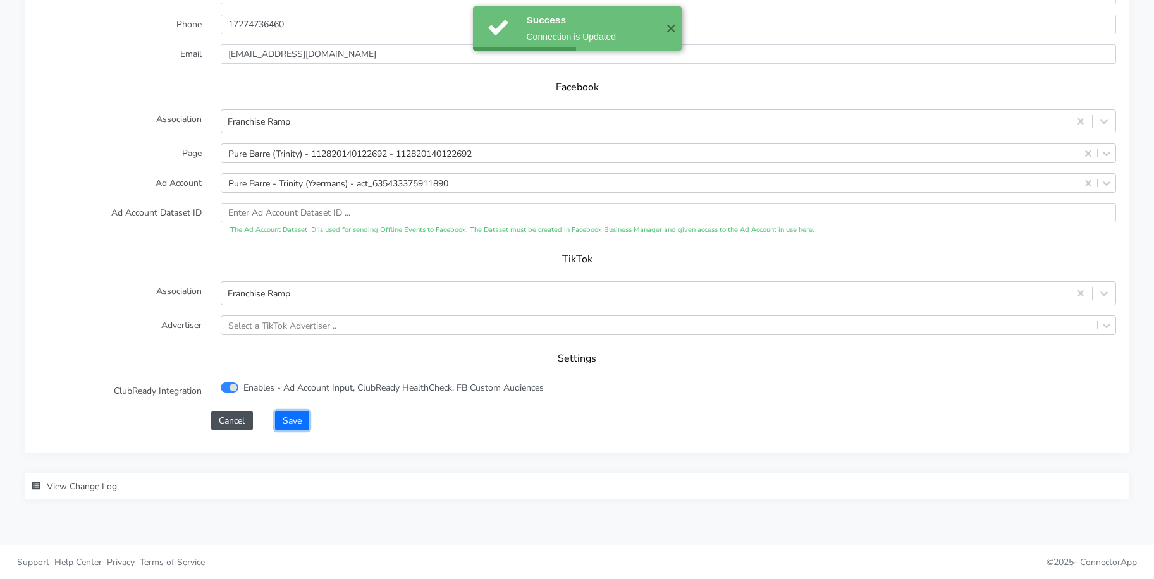
click at [287, 419] on button "Save" at bounding box center [292, 421] width 34 height 20
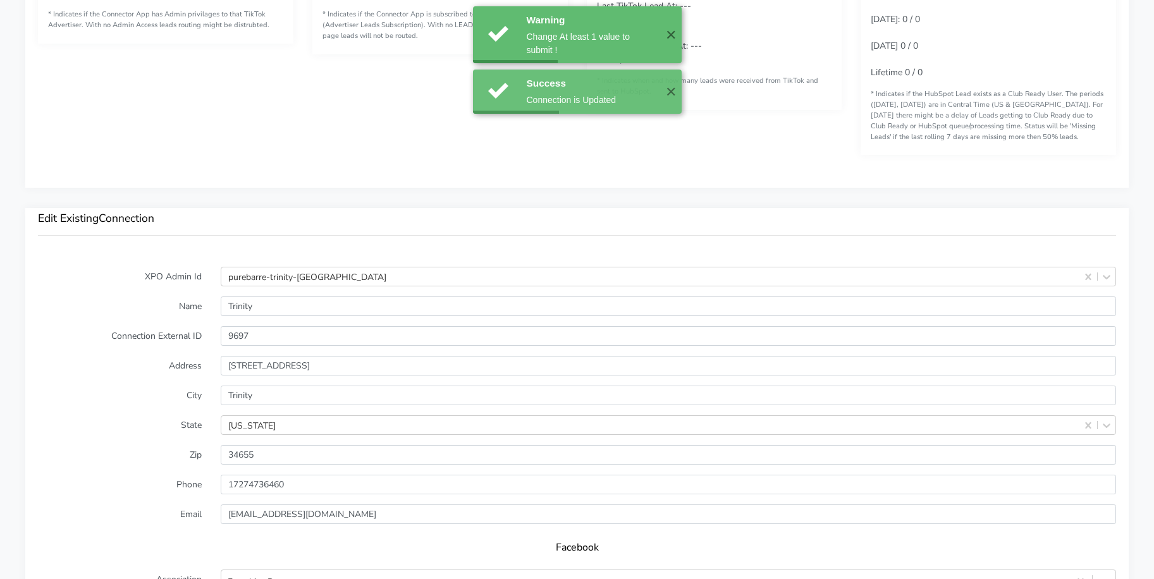
scroll to position [175, 0]
